Goal: Task Accomplishment & Management: Manage account settings

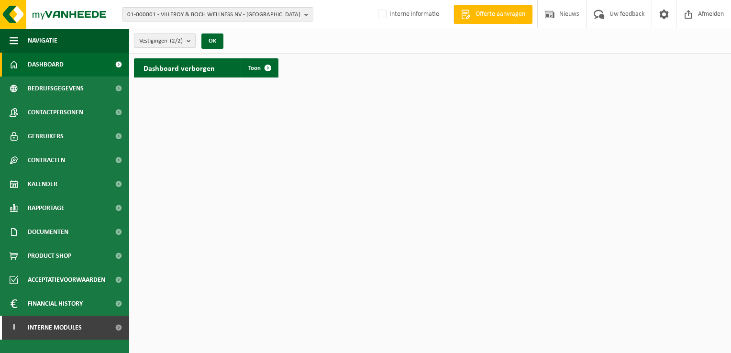
click at [188, 45] on b "submit" at bounding box center [191, 40] width 9 height 13
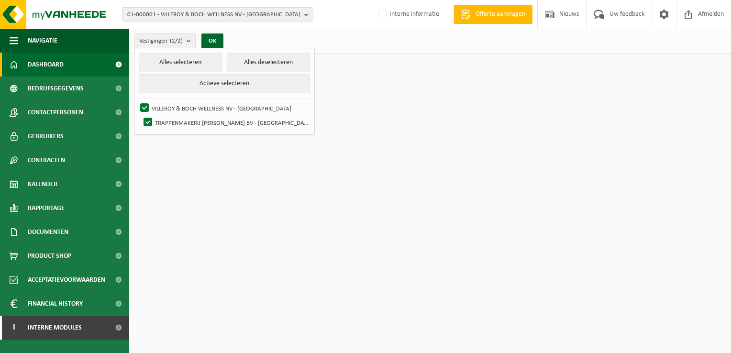
click at [104, 65] on link "Dashboard" at bounding box center [64, 65] width 129 height 24
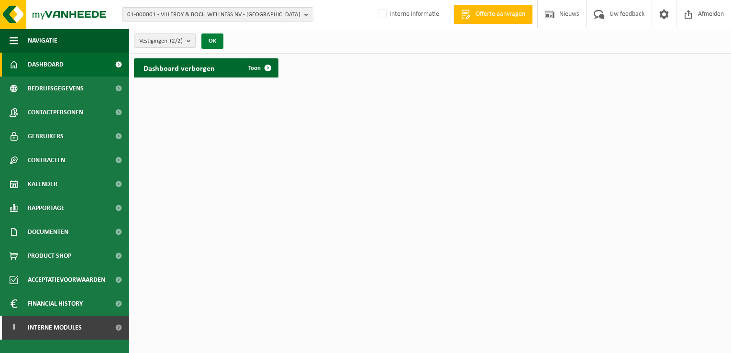
click at [220, 41] on button "OK" at bounding box center [212, 40] width 22 height 15
click at [275, 68] on span at bounding box center [267, 67] width 19 height 19
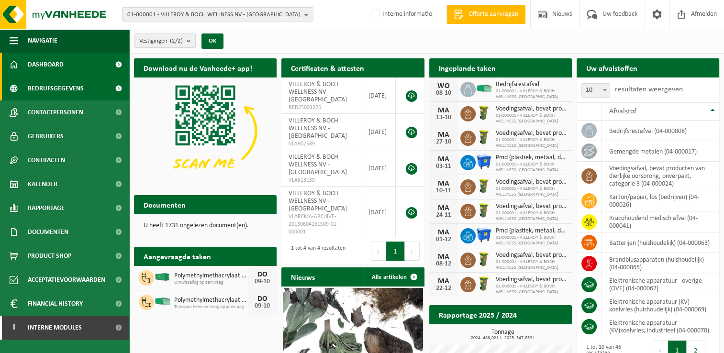
click at [54, 90] on span "Bedrijfsgegevens" at bounding box center [56, 89] width 56 height 24
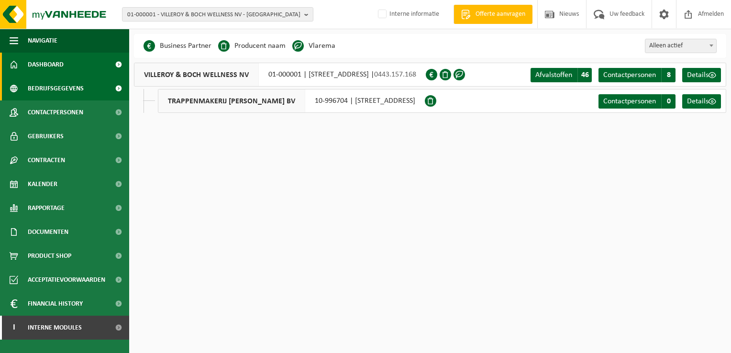
click at [56, 66] on span "Dashboard" at bounding box center [46, 65] width 36 height 24
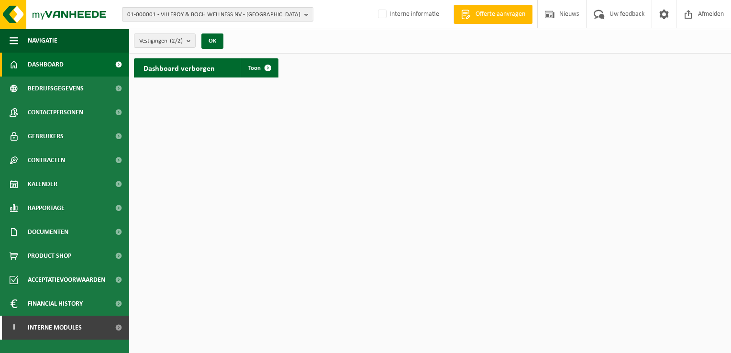
click at [304, 14] on b "button" at bounding box center [308, 14] width 9 height 13
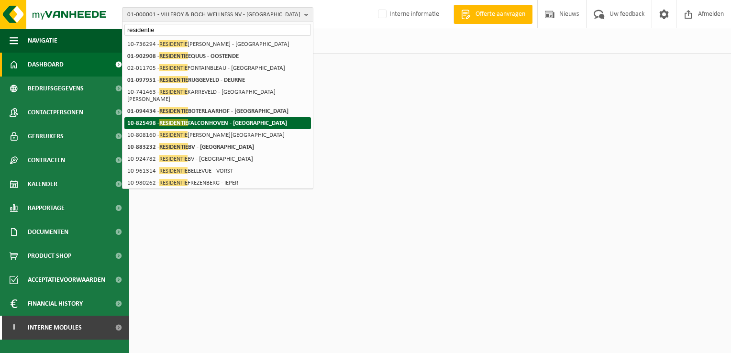
type input "residentie"
click at [242, 119] on strong "10-825498 - RESIDENTIE FALCONHOVEN - ANTWERPEN" at bounding box center [207, 122] width 160 height 7
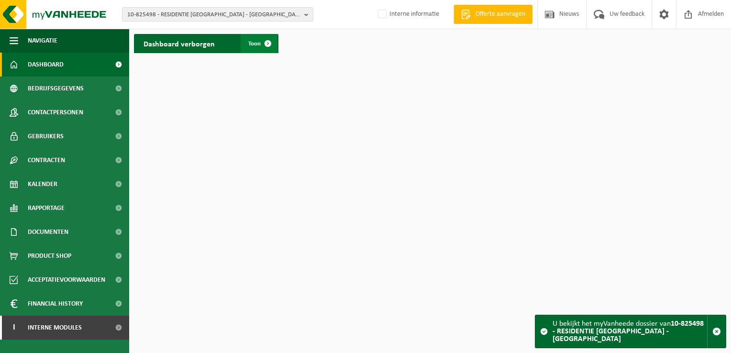
click at [258, 44] on span at bounding box center [267, 43] width 19 height 19
click at [296, 14] on span "10-825498 - RESIDENTIE [GEOGRAPHIC_DATA] - [GEOGRAPHIC_DATA]" at bounding box center [213, 15] width 173 height 14
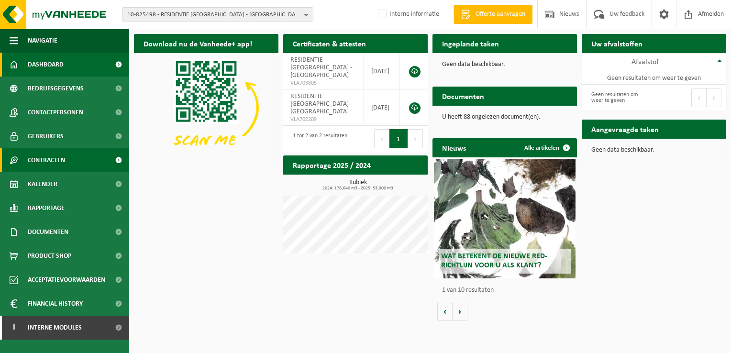
click at [50, 157] on span "Contracten" at bounding box center [46, 160] width 37 height 24
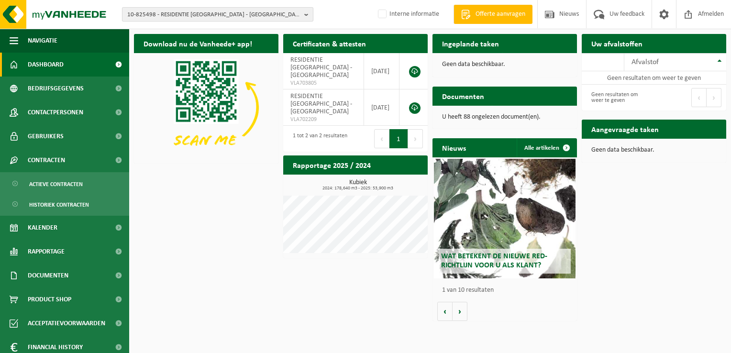
click at [291, 11] on span "10-825498 - RESIDENTIE [GEOGRAPHIC_DATA] - [GEOGRAPHIC_DATA]" at bounding box center [213, 15] width 173 height 14
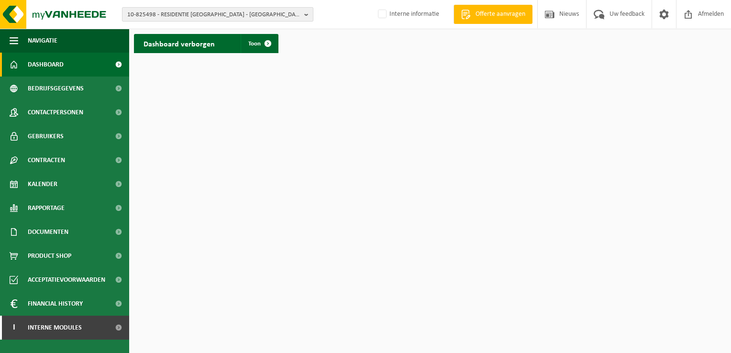
click at [280, 11] on span "10-825498 - RESIDENTIE [GEOGRAPHIC_DATA] - [GEOGRAPHIC_DATA]" at bounding box center [213, 15] width 173 height 14
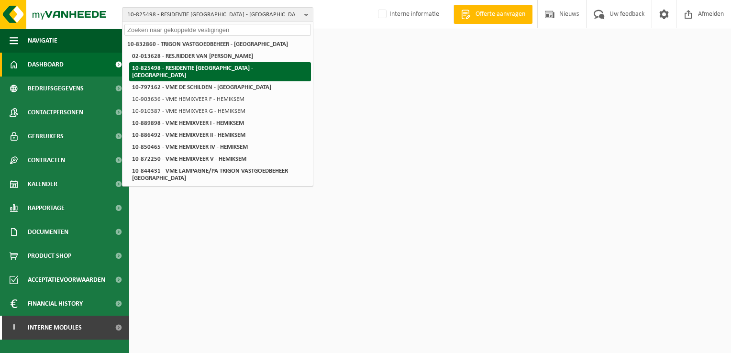
click at [227, 68] on strong "10-825498 - RESIDENTIE [GEOGRAPHIC_DATA] - [GEOGRAPHIC_DATA]" at bounding box center [192, 71] width 121 height 13
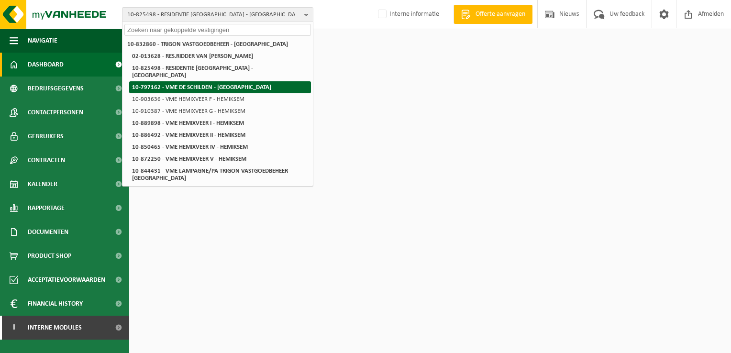
click at [273, 81] on li "10-797162 - VME DE SCHILDEN - [GEOGRAPHIC_DATA]" at bounding box center [220, 87] width 182 height 12
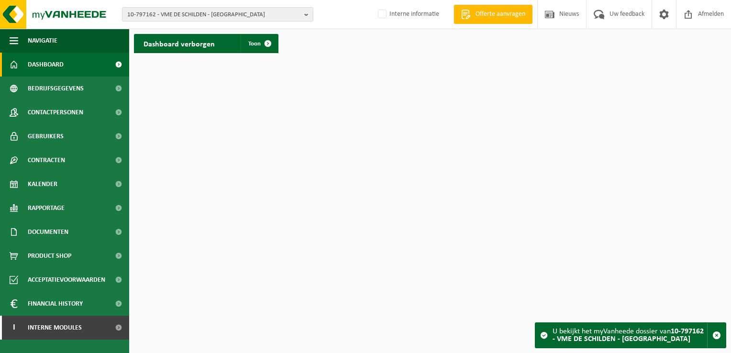
click at [197, 48] on h2 "Dashboard verborgen" at bounding box center [179, 43] width 90 height 19
click at [277, 47] on span at bounding box center [267, 43] width 19 height 19
click at [298, 12] on span "10-797162 - VME DE SCHILDEN - [GEOGRAPHIC_DATA]" at bounding box center [213, 15] width 173 height 14
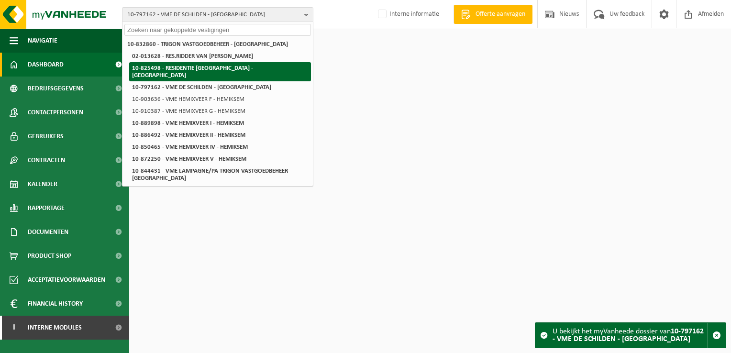
click at [237, 70] on strong "10-825498 - RESIDENTIE [GEOGRAPHIC_DATA] - [GEOGRAPHIC_DATA]" at bounding box center [192, 71] width 121 height 13
